Goal: Transaction & Acquisition: Purchase product/service

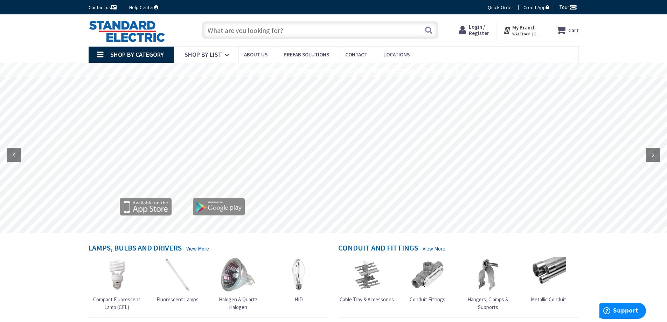
click at [482, 33] on span "Login / Register" at bounding box center [479, 29] width 20 height 13
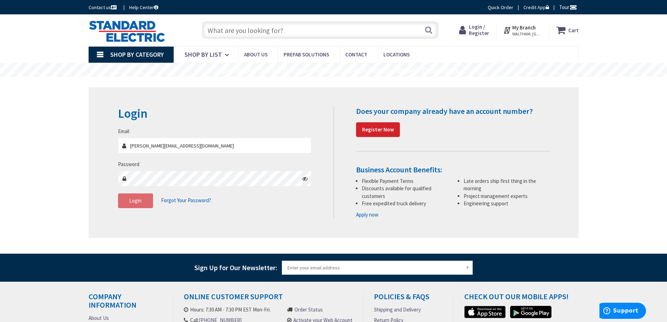
type input "[PERSON_NAME][EMAIL_ADDRESS][DOMAIN_NAME]"
click at [132, 201] on span "Login" at bounding box center [135, 200] width 12 height 7
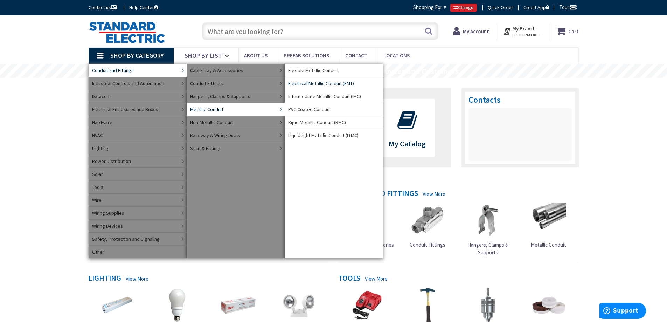
click at [306, 84] on span "Electrical Metallic Conduit (EMT)" at bounding box center [321, 83] width 66 height 7
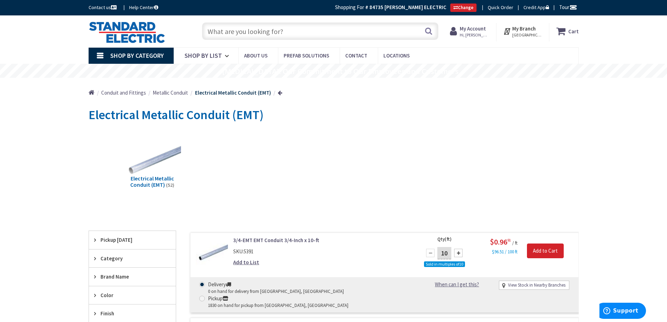
click at [126, 54] on span "Shop By Category" at bounding box center [137, 55] width 54 height 8
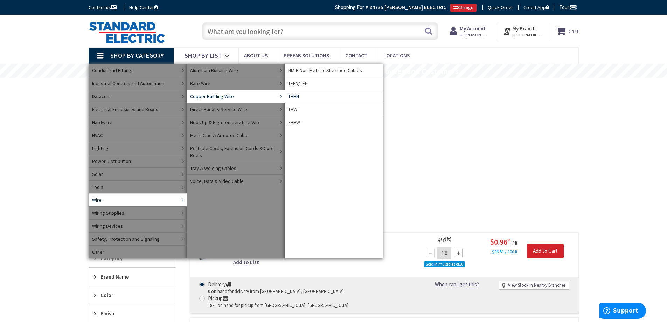
click at [294, 96] on span "THHN" at bounding box center [293, 96] width 11 height 7
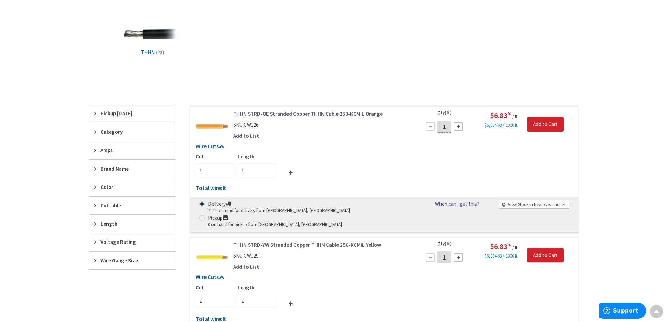
click at [125, 259] on span "Wire Gauge Size" at bounding box center [129, 260] width 57 height 7
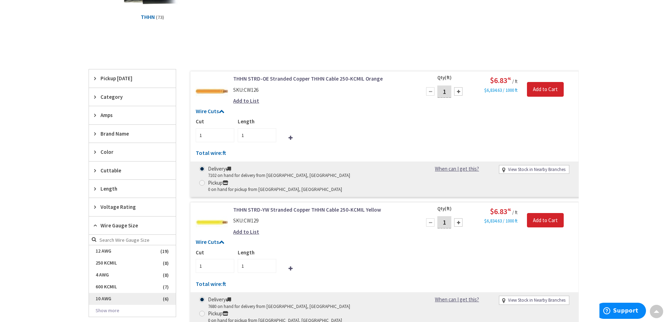
scroll to position [196, 0]
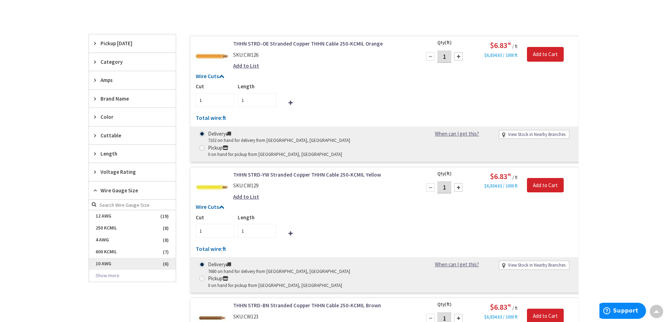
click at [110, 265] on span "10 AWG" at bounding box center [132, 264] width 87 height 12
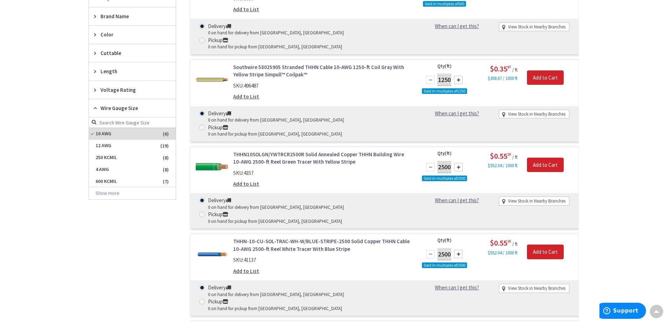
scroll to position [302, 0]
